Goal: Task Accomplishment & Management: Use online tool/utility

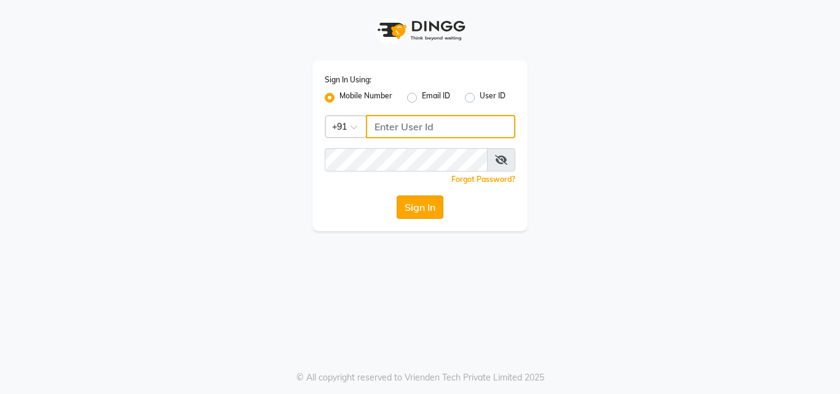
type input "7875017314"
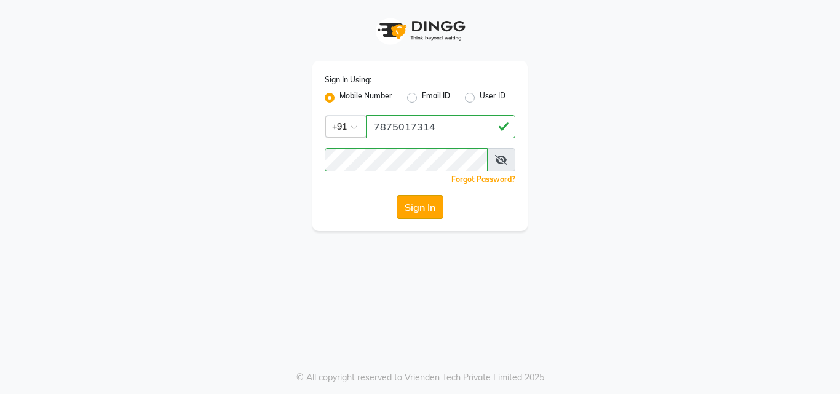
click at [420, 209] on button "Sign In" at bounding box center [420, 207] width 47 height 23
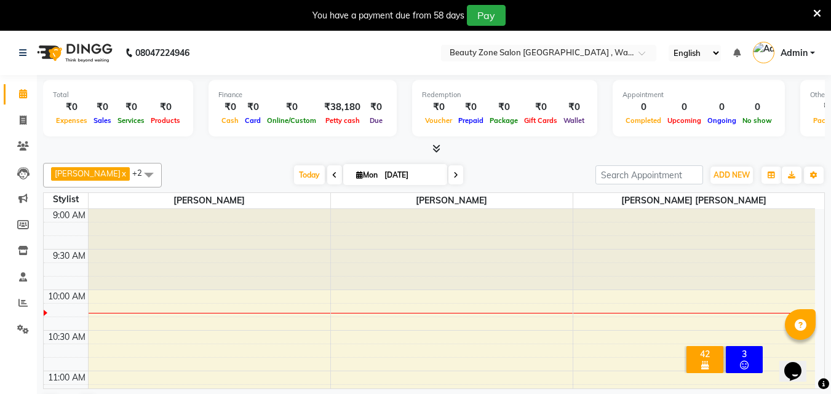
scroll to position [957, 0]
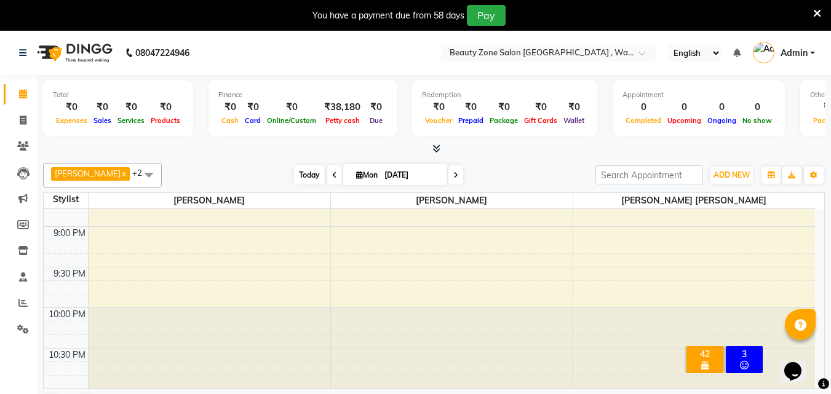
click at [300, 175] on span "Today" at bounding box center [309, 174] width 31 height 19
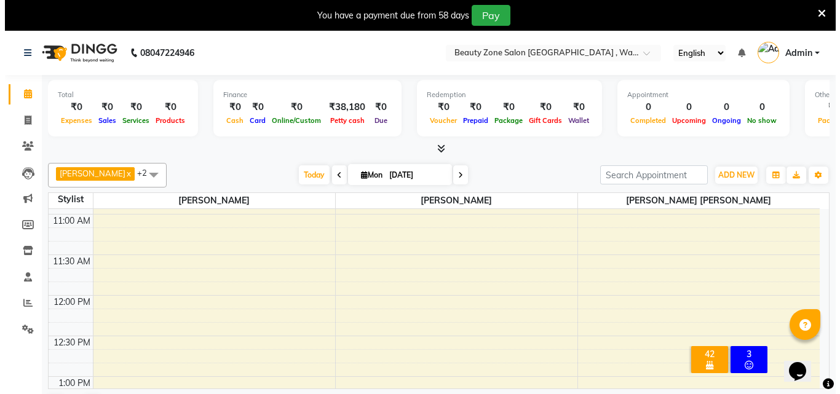
scroll to position [0, 0]
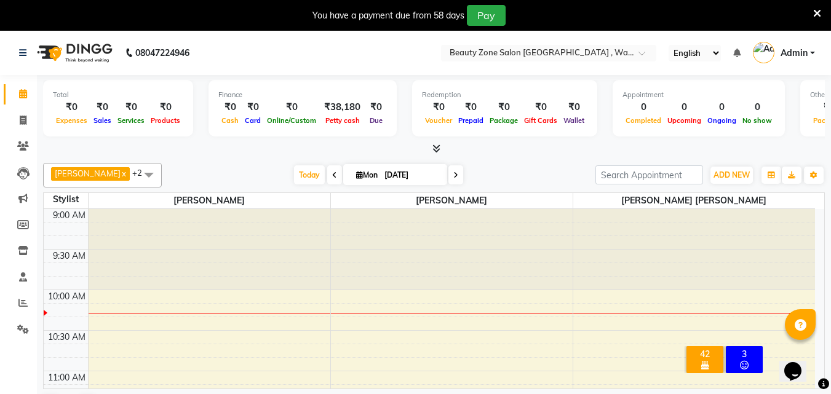
click at [712, 349] on div "42" at bounding box center [705, 354] width 32 height 11
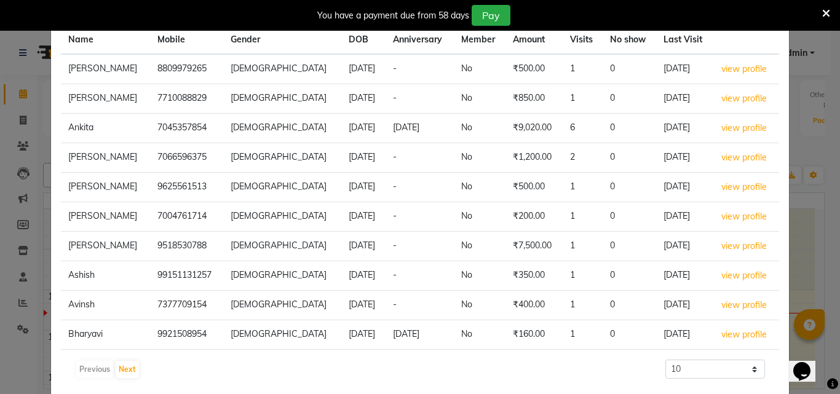
scroll to position [140, 0]
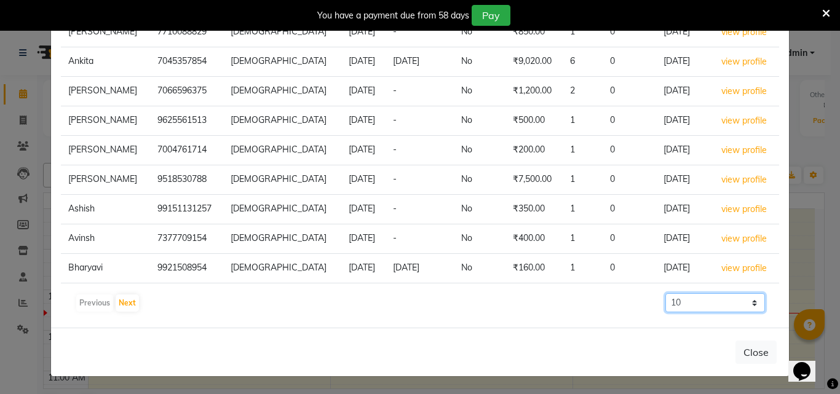
click at [743, 303] on select "10 50 100 500" at bounding box center [716, 302] width 100 height 19
select select "100"
click at [666, 293] on select "10 50 100 500" at bounding box center [716, 302] width 100 height 19
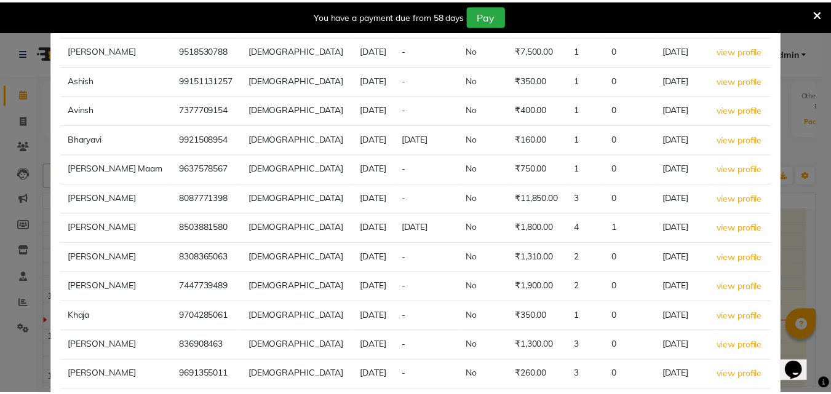
scroll to position [0, 0]
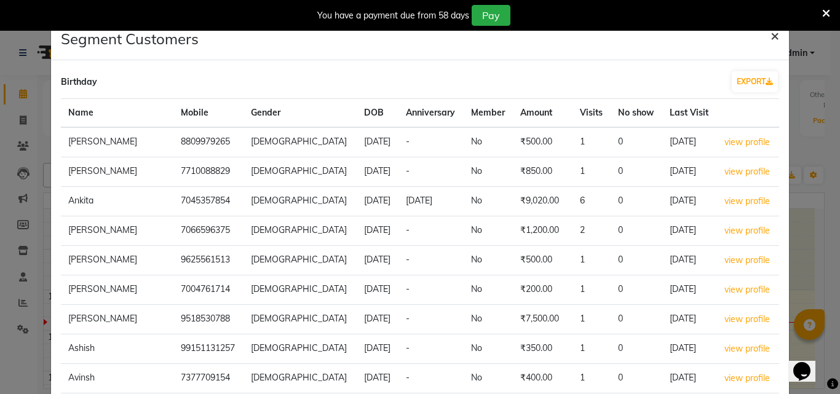
click at [761, 39] on button "×" at bounding box center [775, 35] width 28 height 34
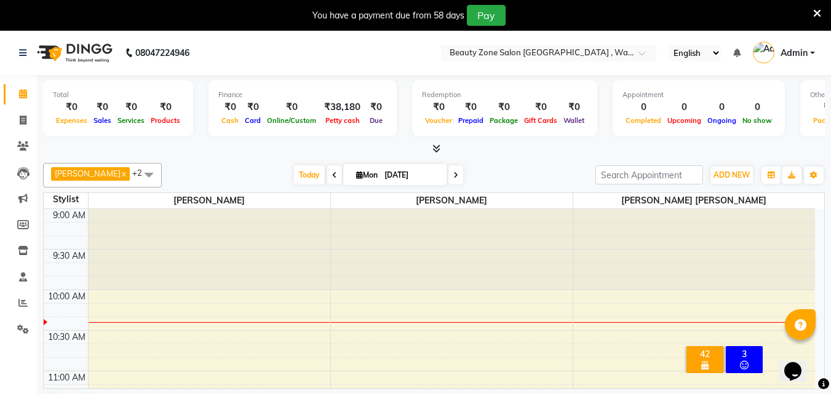
click at [816, 9] on icon at bounding box center [817, 13] width 8 height 11
